Goal: Navigation & Orientation: Find specific page/section

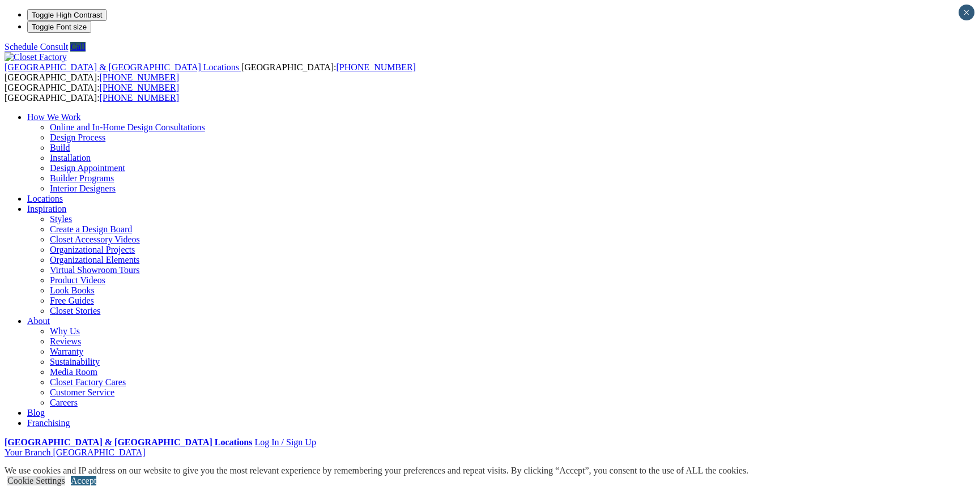
click at [96, 476] on link "Accept" at bounding box center [84, 481] width 26 height 10
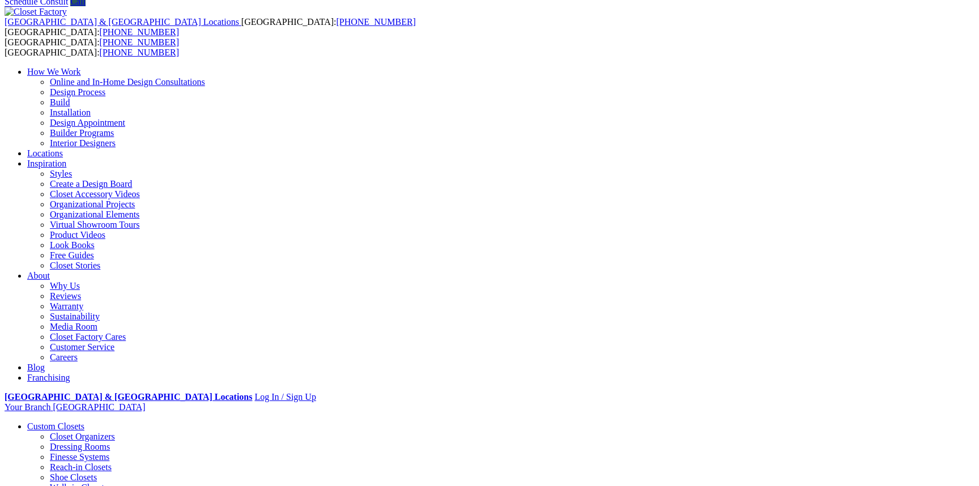
scroll to position [60, 0]
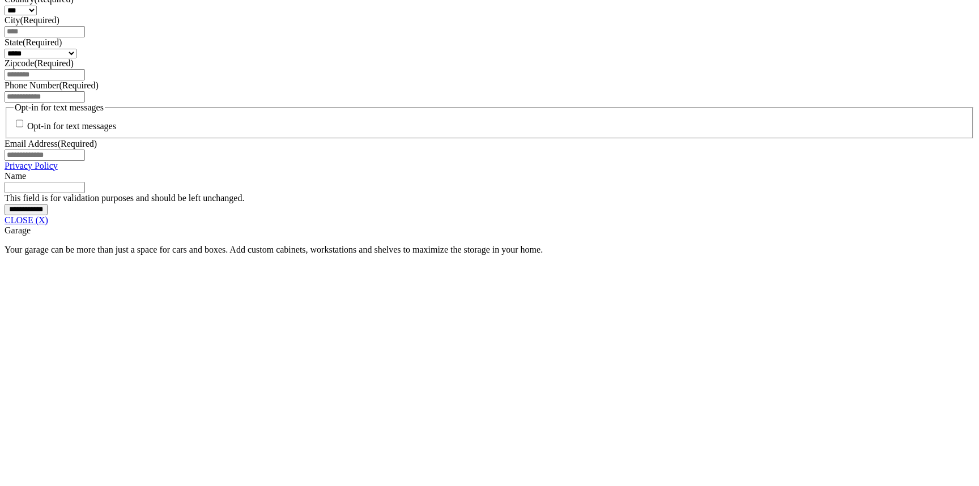
scroll to position [839, 0]
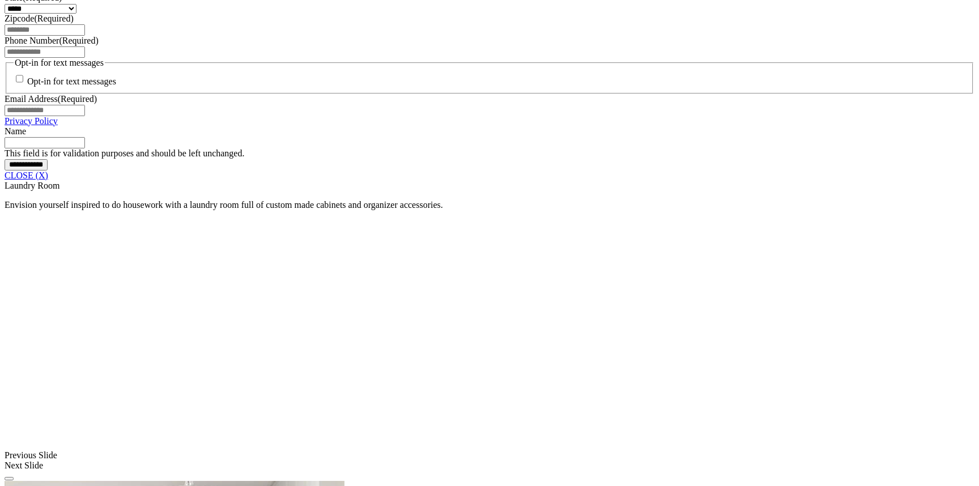
scroll to position [884, 0]
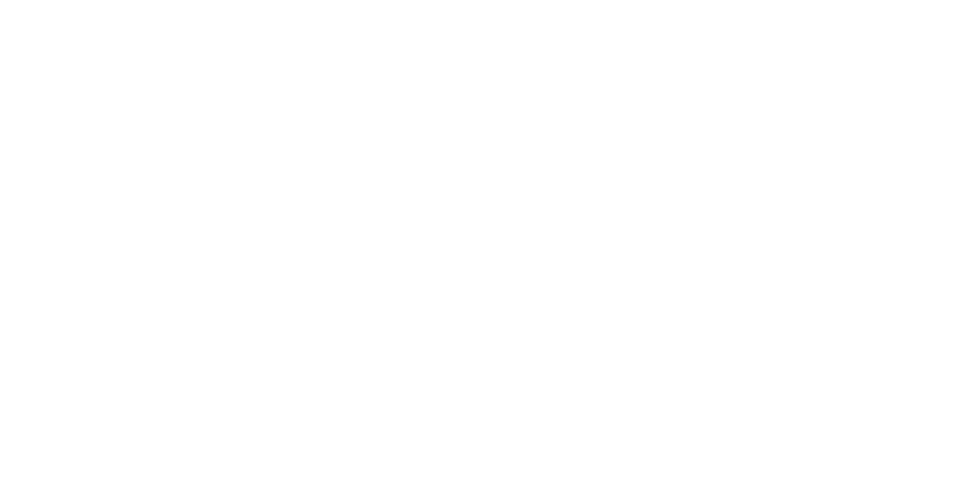
scroll to position [839, 0]
